Goal: Information Seeking & Learning: Find specific fact

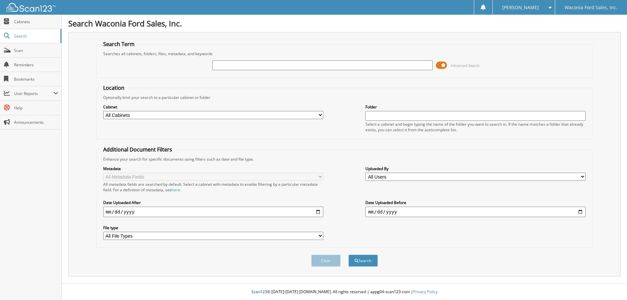
click at [439, 65] on span at bounding box center [441, 65] width 11 height 10
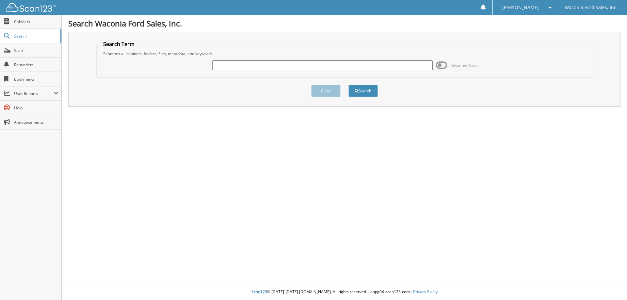
click at [222, 64] on input "text" at bounding box center [322, 65] width 220 height 10
type input "08925"
click at [348, 85] on button "Search" at bounding box center [362, 91] width 29 height 12
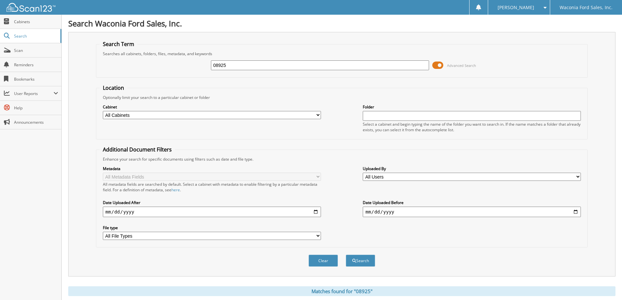
click at [436, 62] on span at bounding box center [437, 65] width 11 height 10
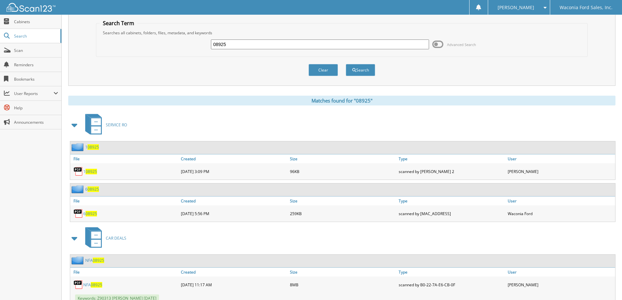
scroll to position [44, 0]
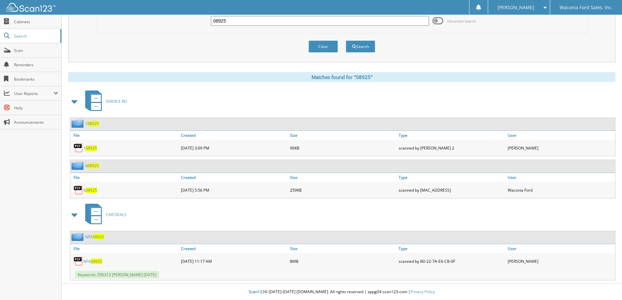
click at [96, 260] on span "08925" at bounding box center [96, 262] width 11 height 6
